Goal: Browse casually

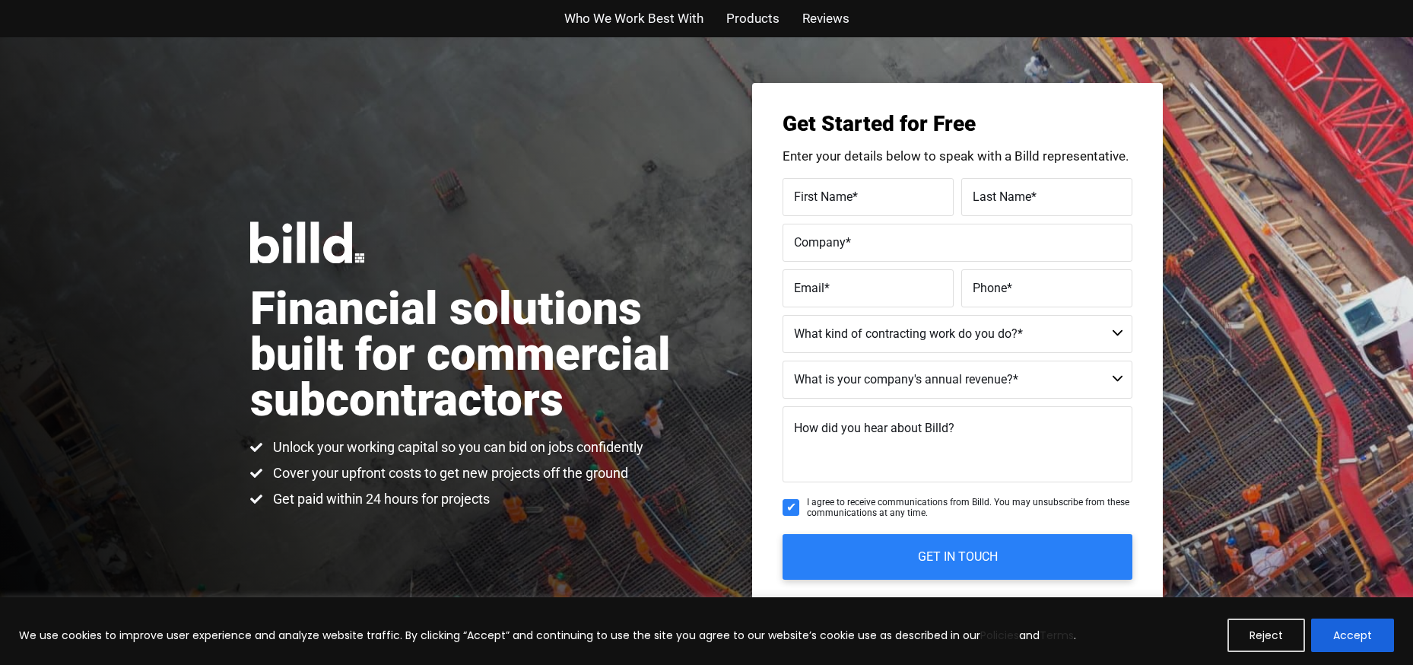
scroll to position [3424, 0]
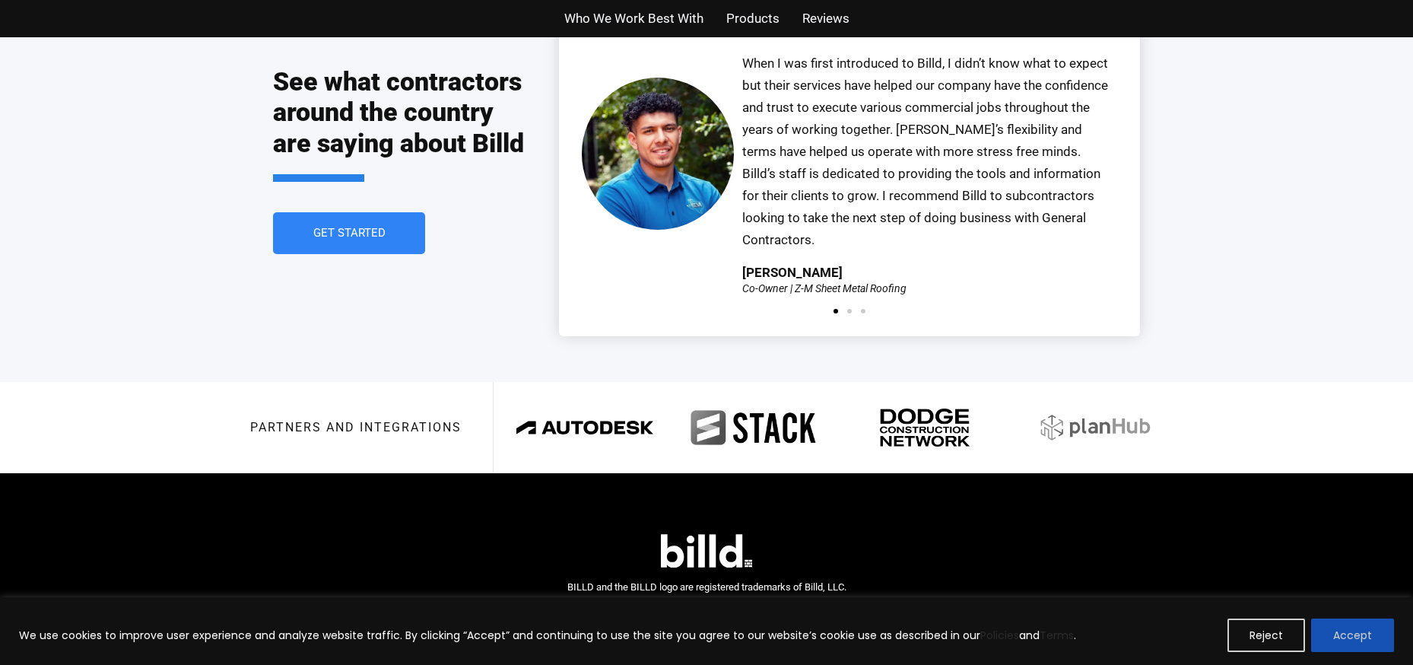
click at [1354, 644] on button "Accept" at bounding box center [1353, 634] width 83 height 33
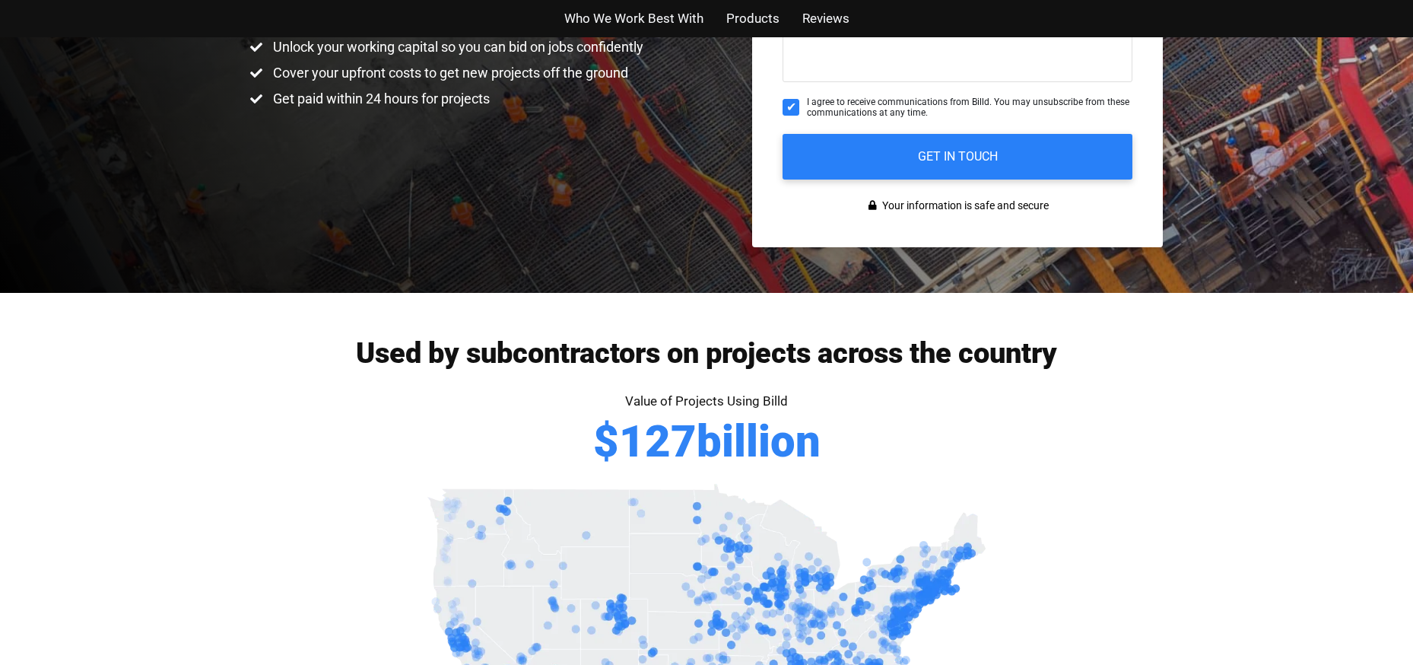
scroll to position [0, 0]
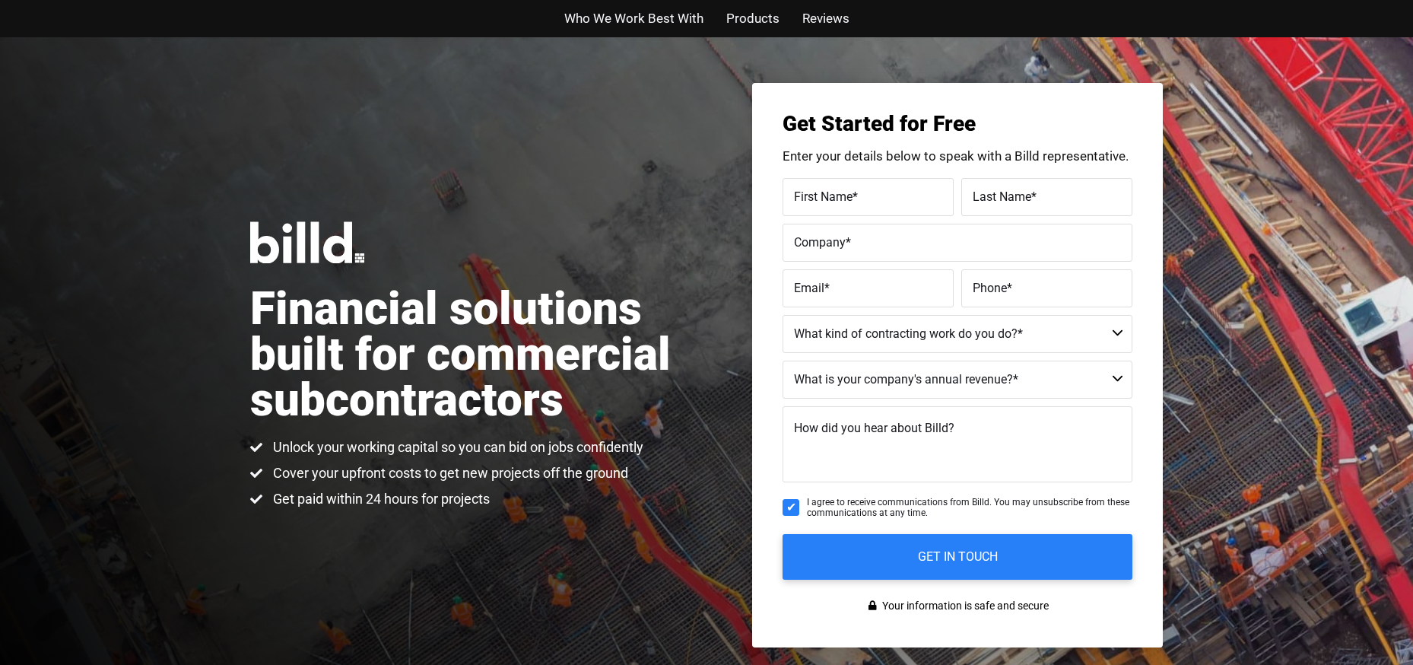
click at [296, 255] on img at bounding box center [307, 242] width 114 height 42
